Goal: Find specific page/section: Find specific page/section

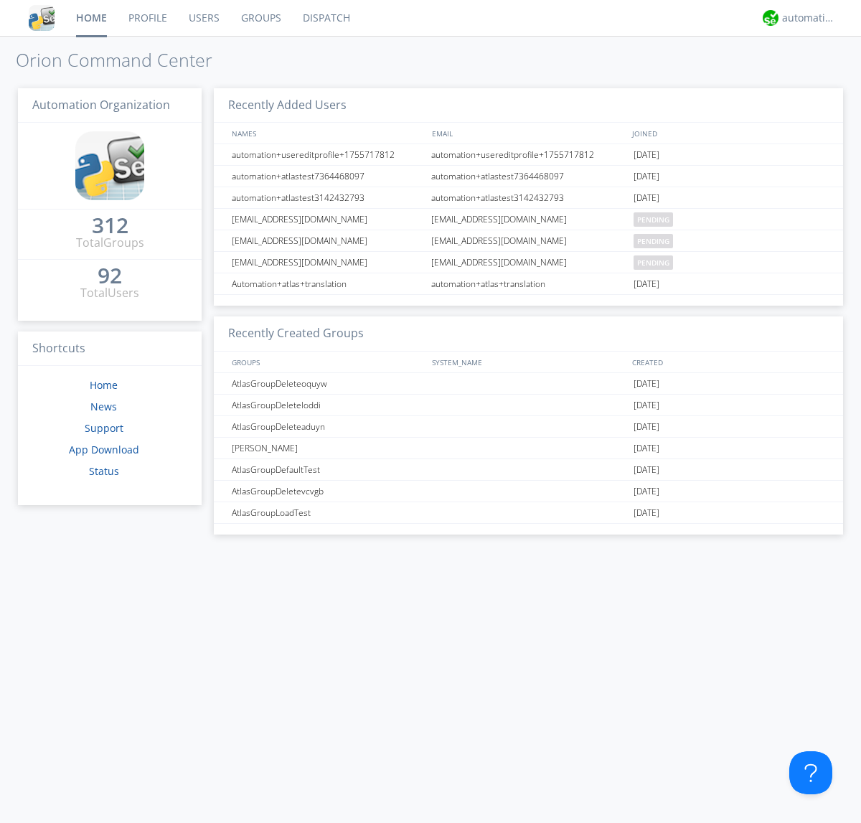
click at [325, 18] on link "Dispatch" at bounding box center [326, 18] width 69 height 36
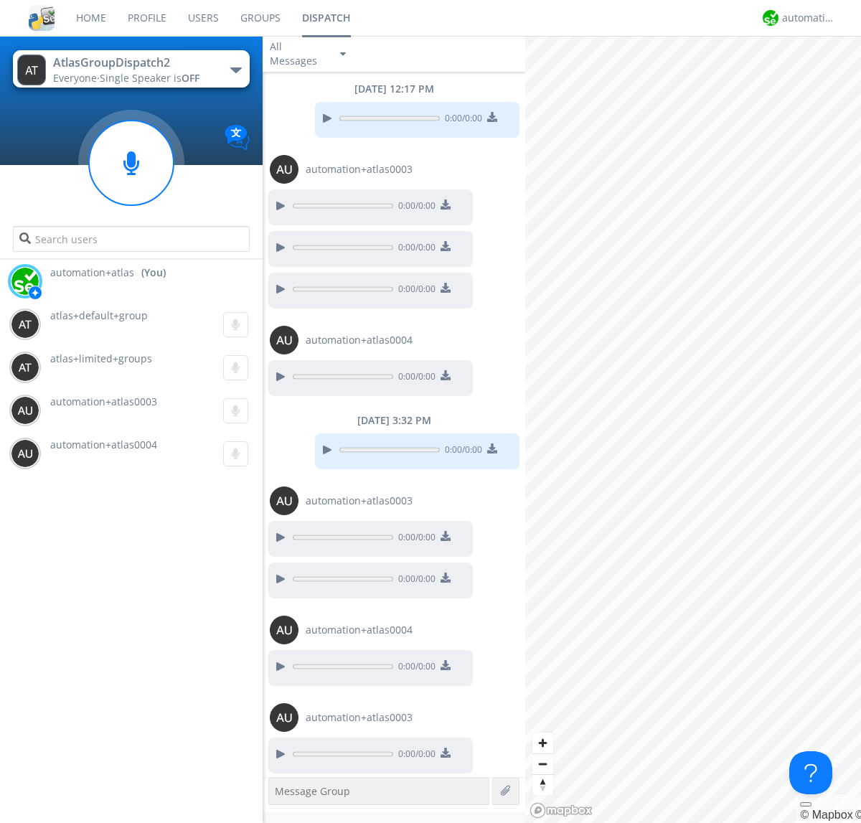
scroll to position [381, 0]
click at [235, 70] on div "button" at bounding box center [235, 70] width 11 height 6
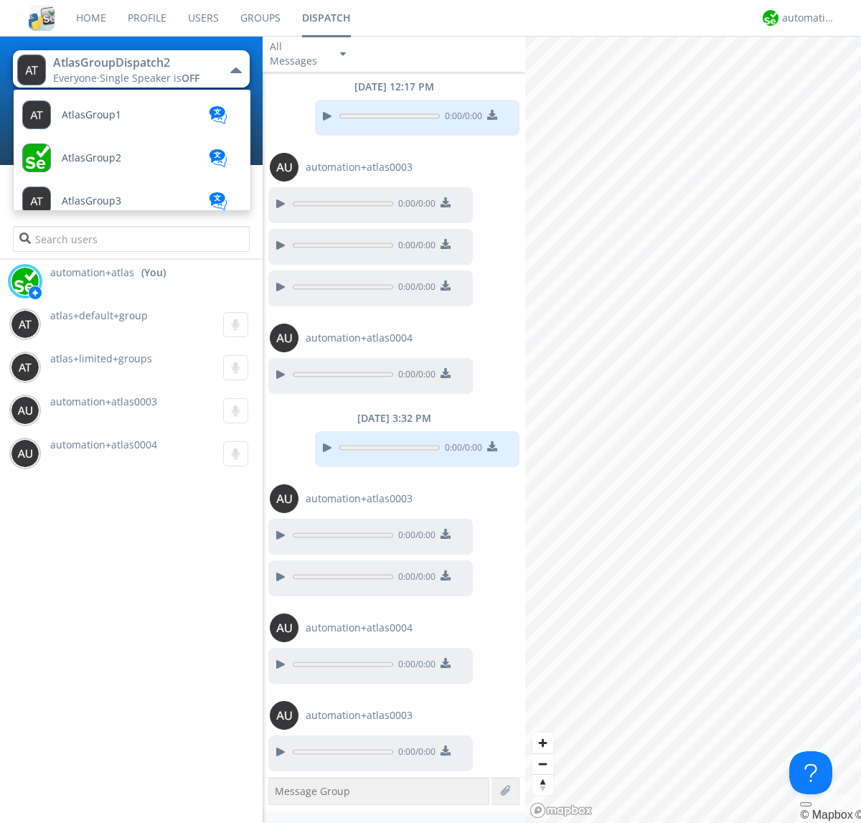
click at [108, 121] on span "AtlasGroupDispatch" at bounding box center [92, 115] width 60 height 11
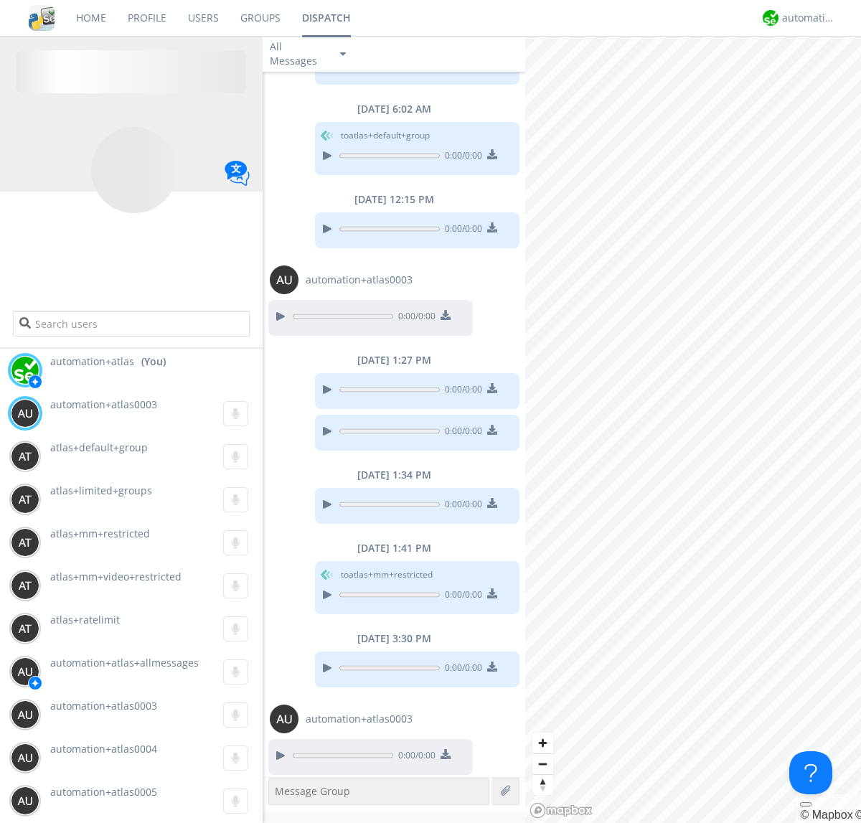
scroll to position [375, 0]
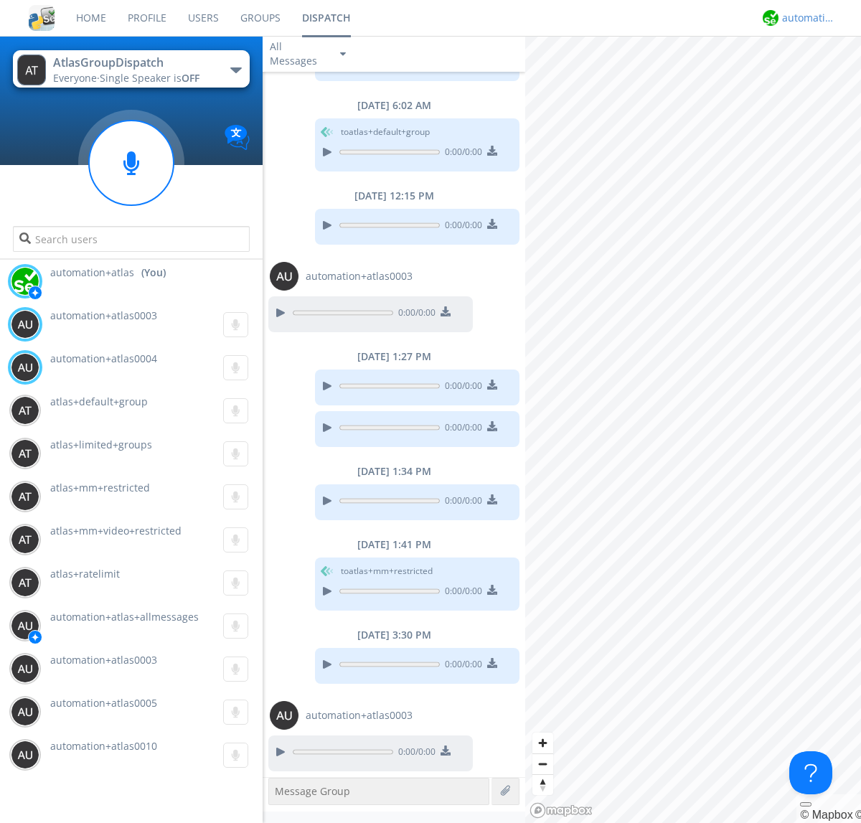
click at [805, 18] on div "automation+atlas" at bounding box center [809, 18] width 54 height 14
